Goal: Check status: Check status

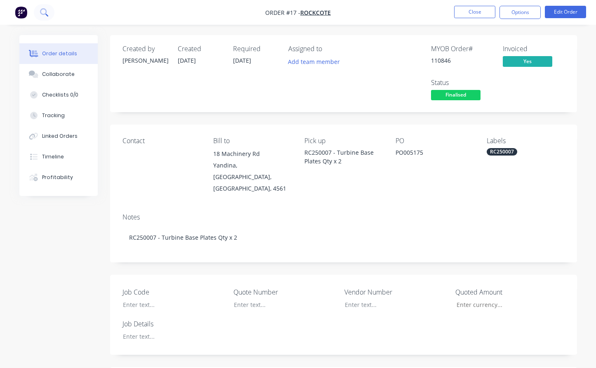
click at [52, 15] on button at bounding box center [44, 12] width 21 height 16
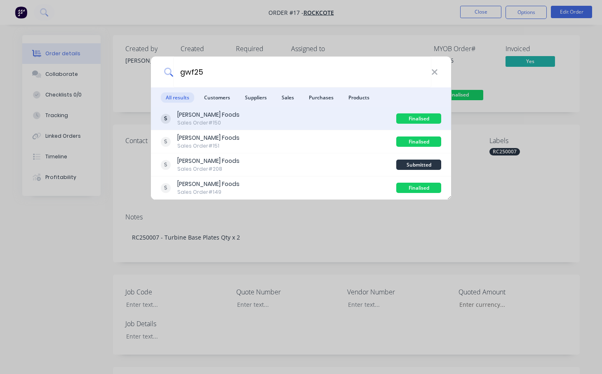
type input "gwf25"
click at [215, 117] on div "George Weston Foods" at bounding box center [208, 114] width 62 height 9
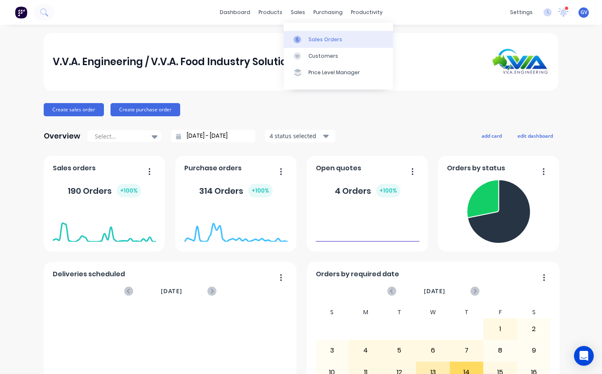
click at [317, 38] on div "Sales Orders" at bounding box center [325, 39] width 34 height 7
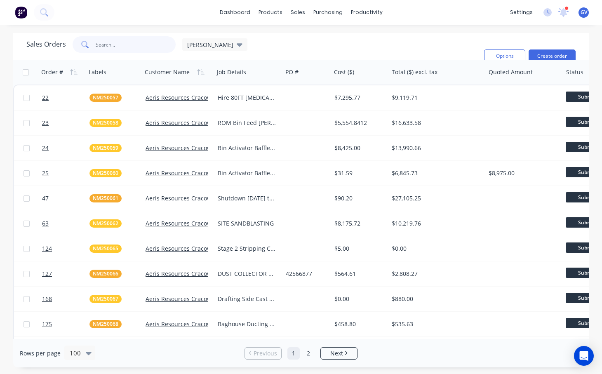
click at [121, 42] on input "text" at bounding box center [136, 44] width 80 height 16
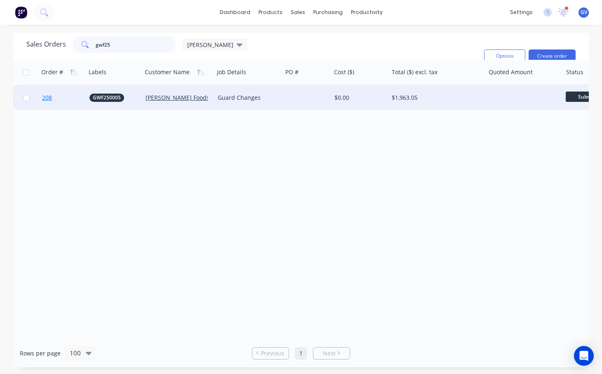
type input "gwf25"
click at [72, 93] on link "208" at bounding box center [65, 97] width 47 height 25
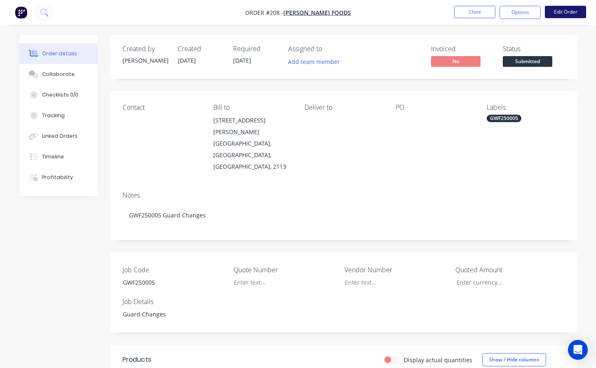
click at [566, 13] on button "Edit Order" at bounding box center [565, 12] width 41 height 12
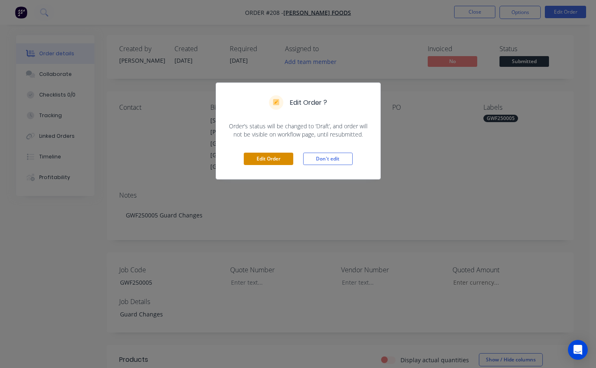
click at [260, 156] on button "Edit Order" at bounding box center [268, 159] width 49 height 12
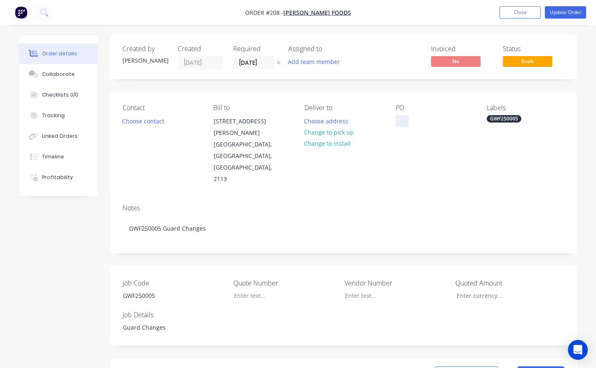
click at [401, 120] on div at bounding box center [401, 121] width 13 height 12
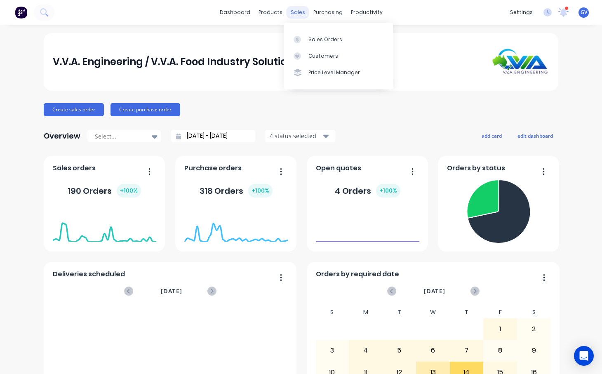
click at [296, 13] on div "sales" at bounding box center [298, 12] width 23 height 12
click at [316, 40] on div "Sales Orders" at bounding box center [325, 39] width 34 height 7
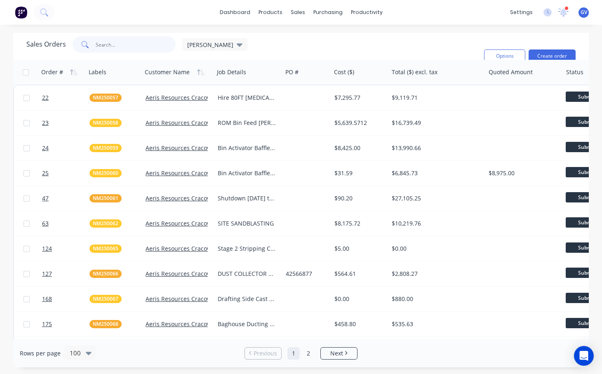
click at [99, 45] on input "text" at bounding box center [136, 44] width 80 height 16
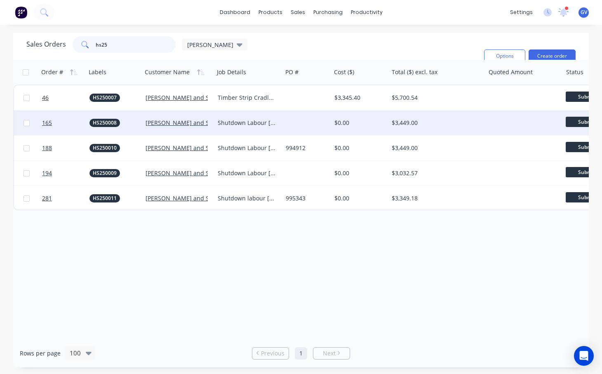
type input "hs25"
click at [132, 122] on div "HS250008" at bounding box center [112, 123] width 47 height 8
click at [76, 120] on link "165" at bounding box center [65, 122] width 47 height 25
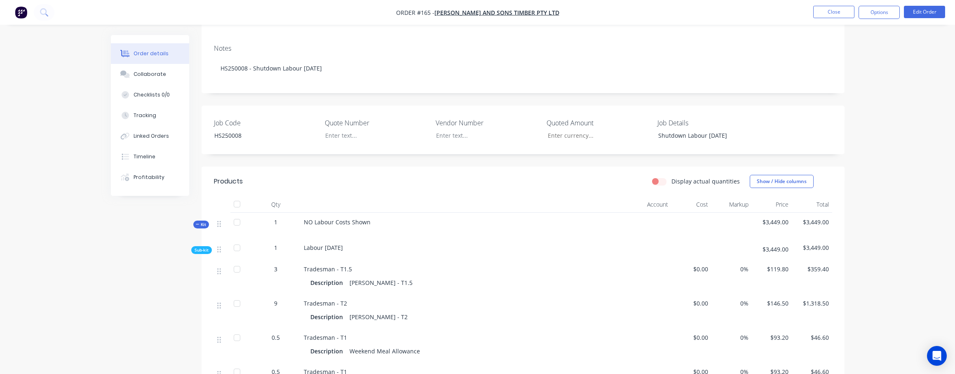
scroll to position [155, 0]
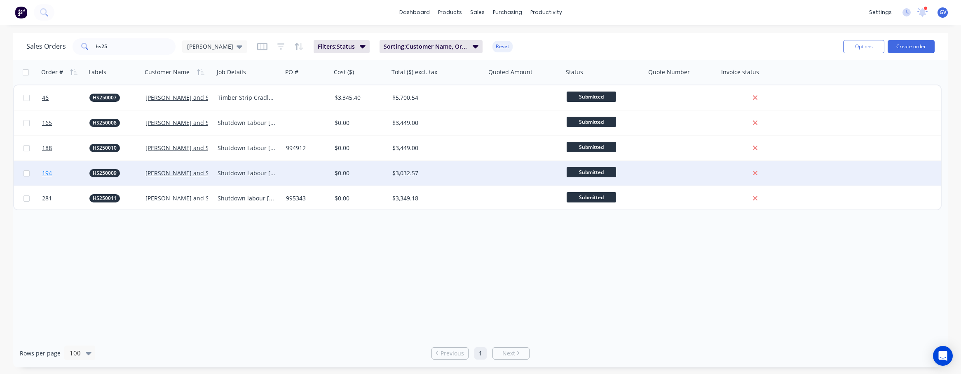
click at [75, 171] on link "194" at bounding box center [65, 173] width 47 height 25
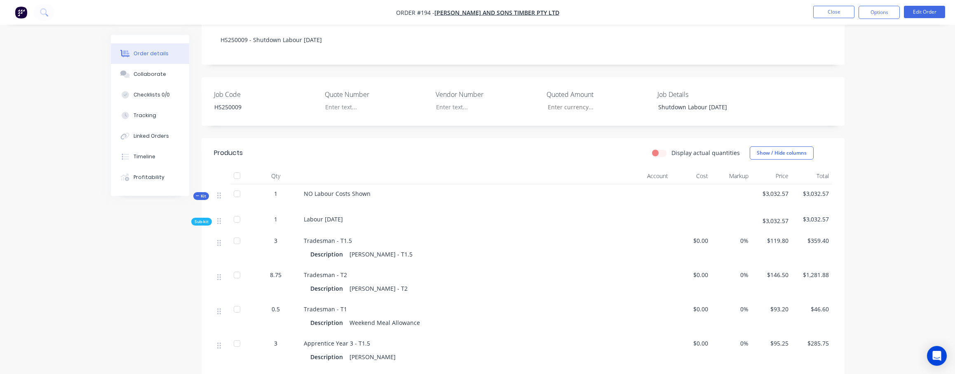
scroll to position [155, 0]
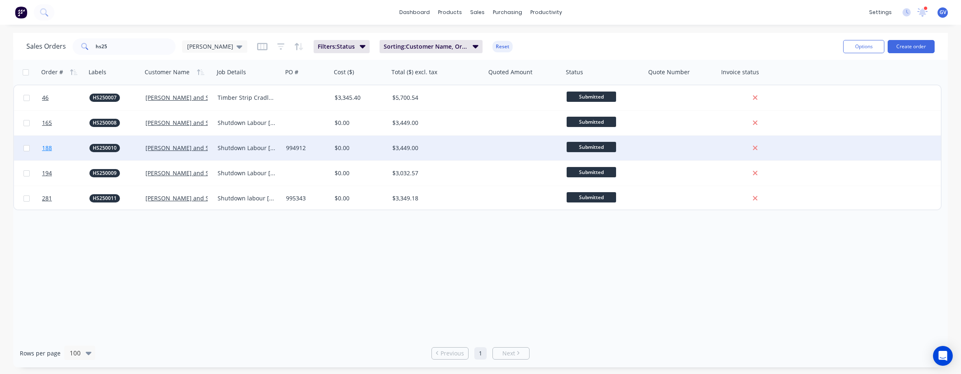
click at [71, 148] on link "188" at bounding box center [65, 148] width 47 height 25
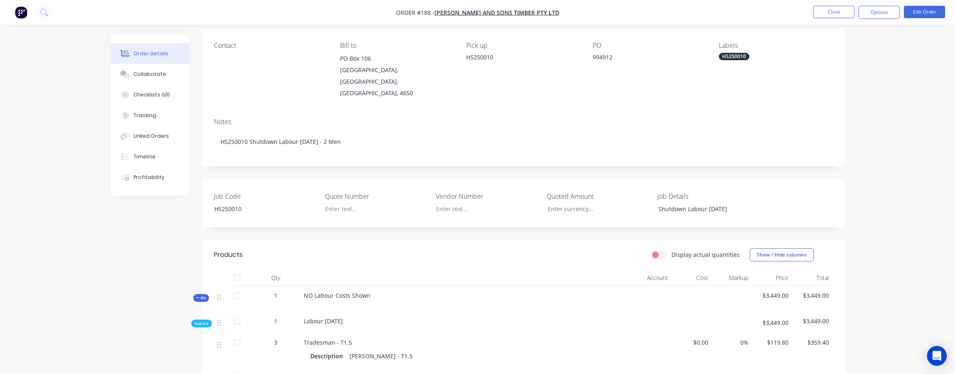
scroll to position [82, 0]
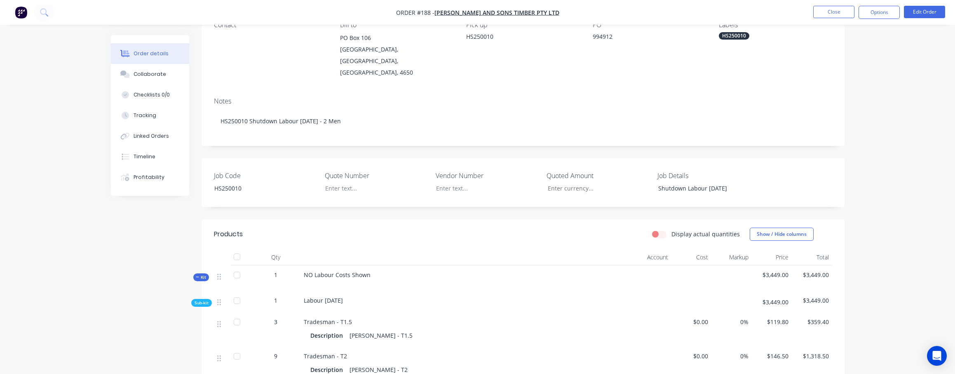
click at [456, 129] on div "Notes HS250010 Shutdown Labour 16th August - 2 Men" at bounding box center [523, 118] width 643 height 55
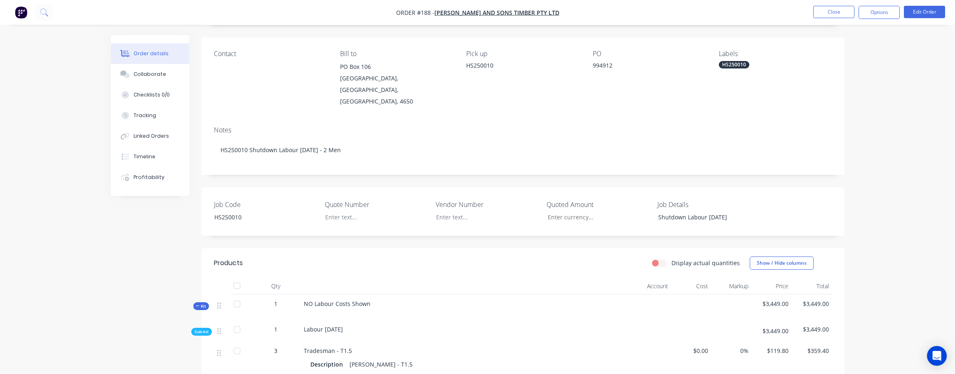
scroll to position [41, 0]
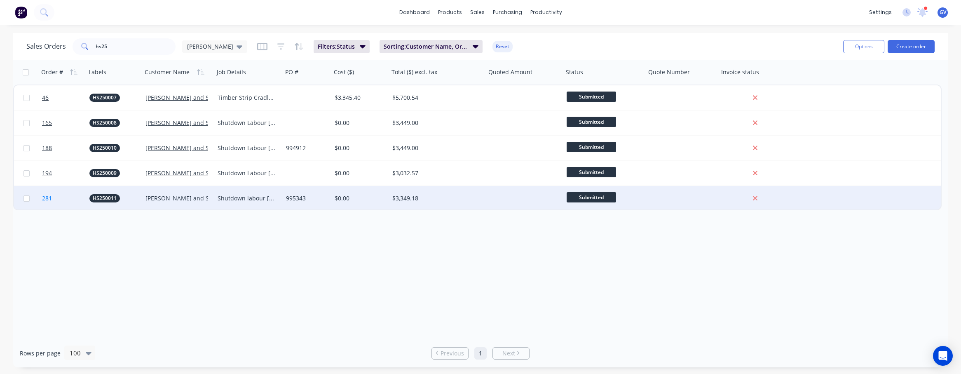
click at [78, 200] on link "281" at bounding box center [65, 198] width 47 height 25
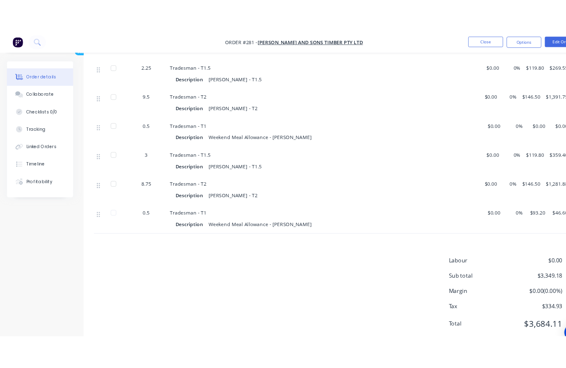
scroll to position [402, 0]
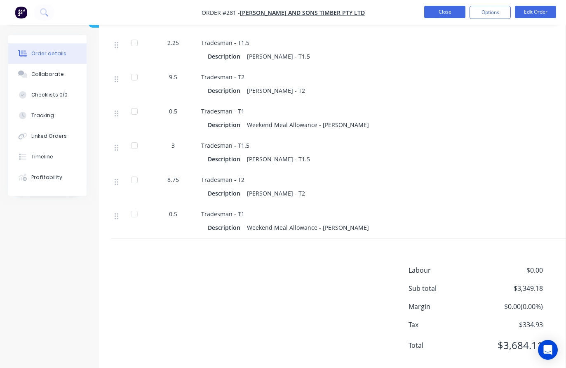
click at [453, 11] on button "Close" at bounding box center [444, 12] width 41 height 12
